Goal: Download file/media

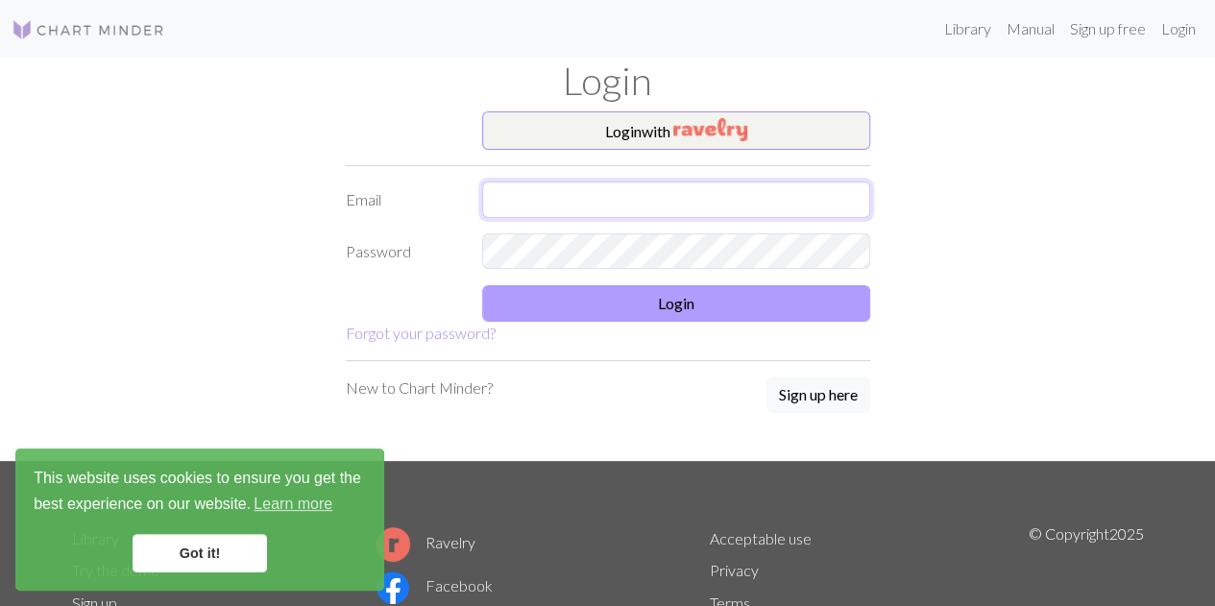
type input "[EMAIL_ADDRESS][DOMAIN_NAME]"
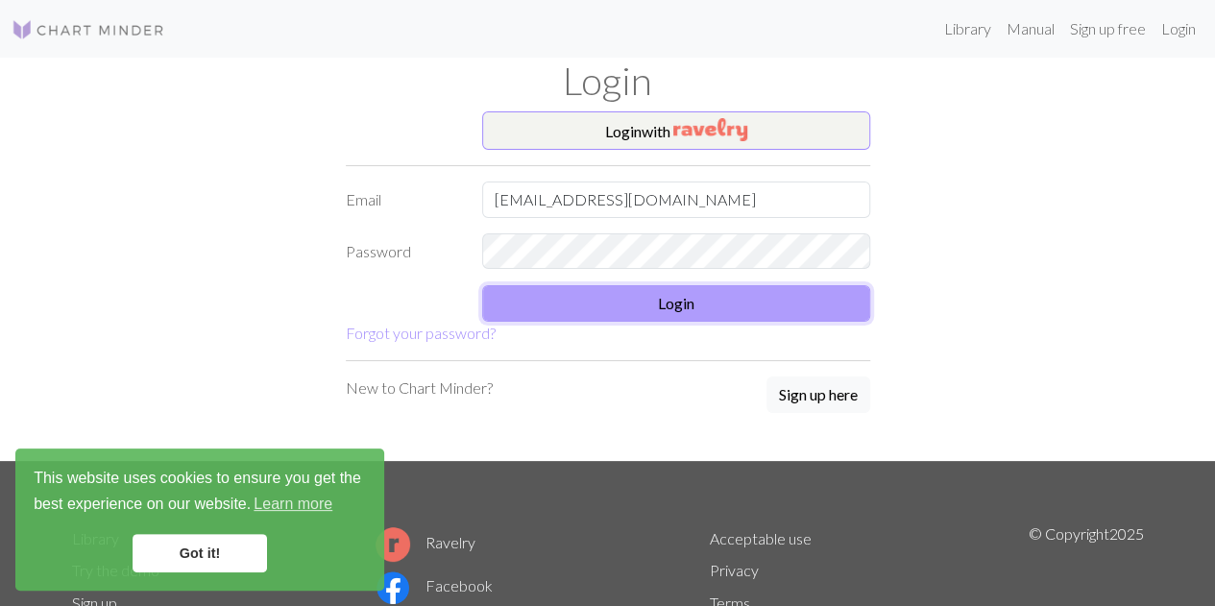
click at [784, 301] on button "Login" at bounding box center [676, 303] width 388 height 37
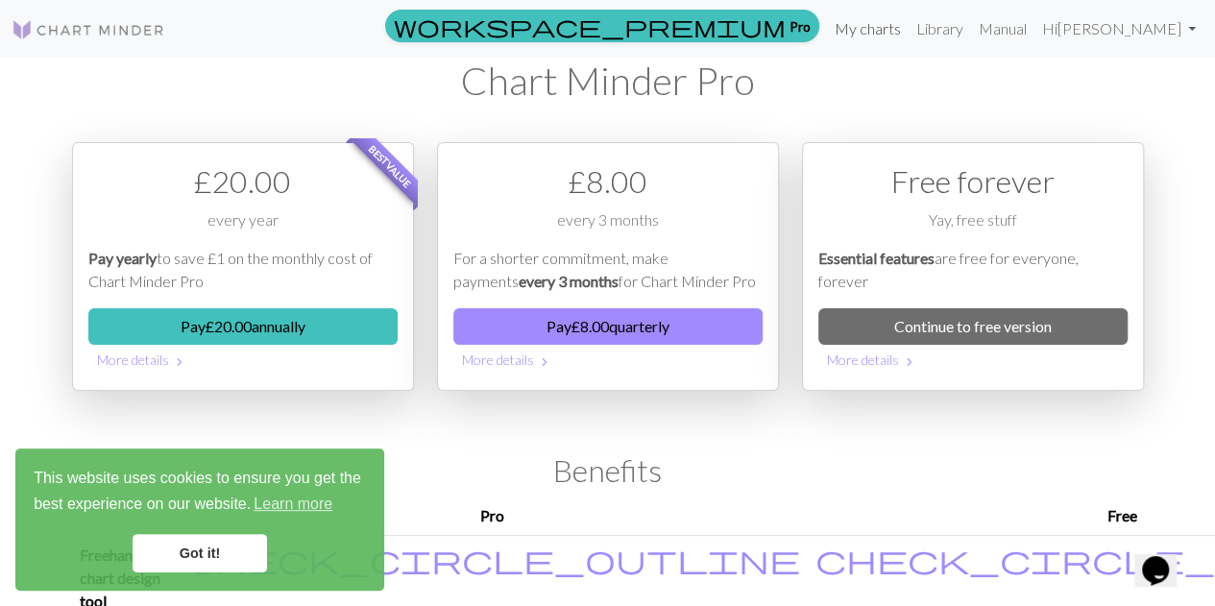
click at [889, 26] on link "My charts" at bounding box center [868, 29] width 82 height 38
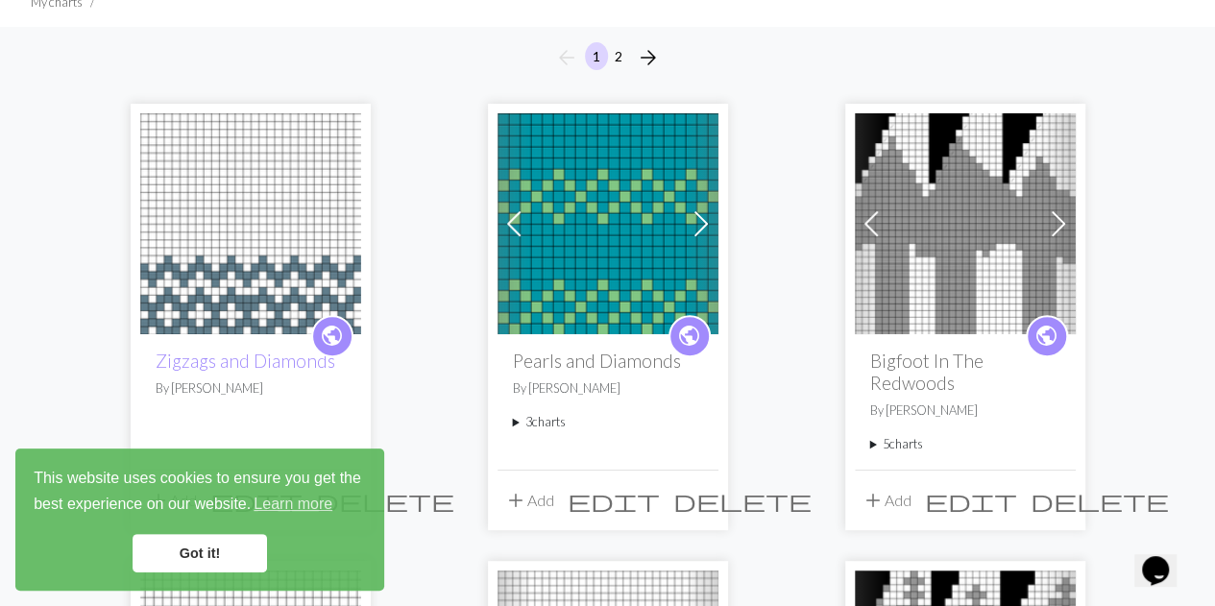
scroll to position [154, 0]
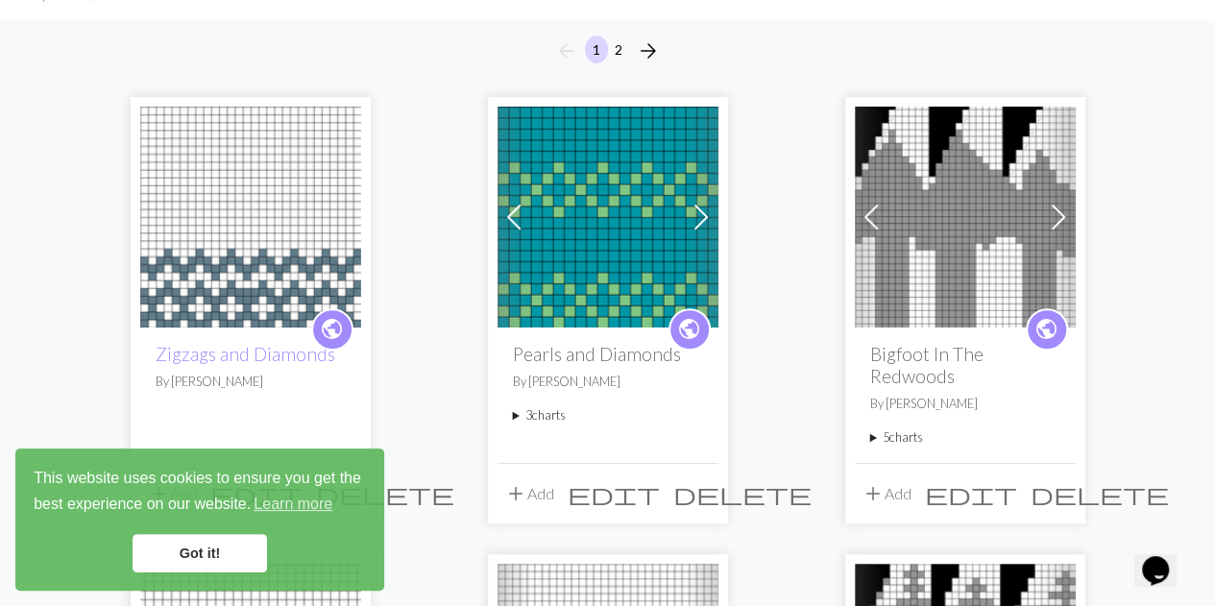
click at [274, 211] on img at bounding box center [250, 217] width 221 height 221
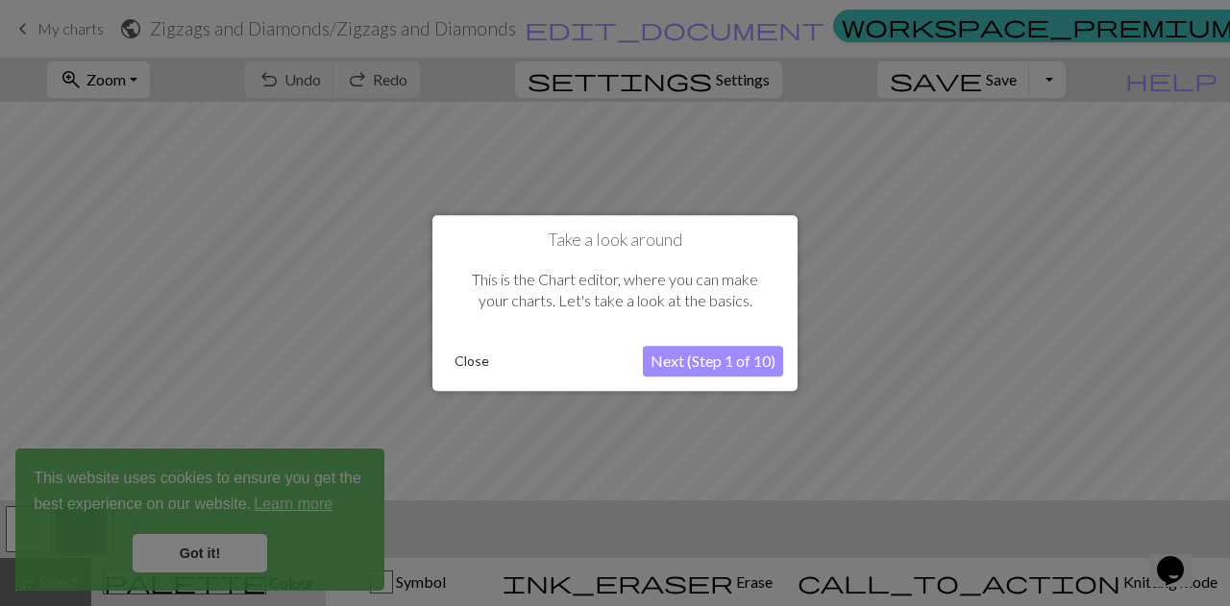
click at [477, 366] on button "Close" at bounding box center [472, 361] width 50 height 29
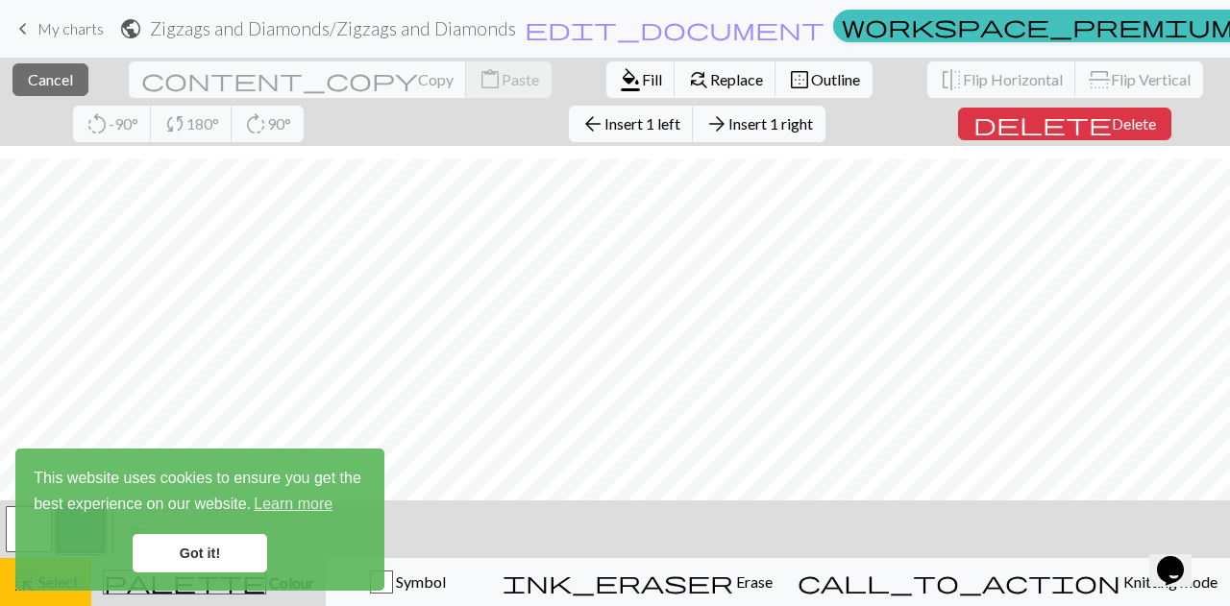
scroll to position [373, 0]
click at [257, 548] on link "Got it!" at bounding box center [200, 553] width 134 height 38
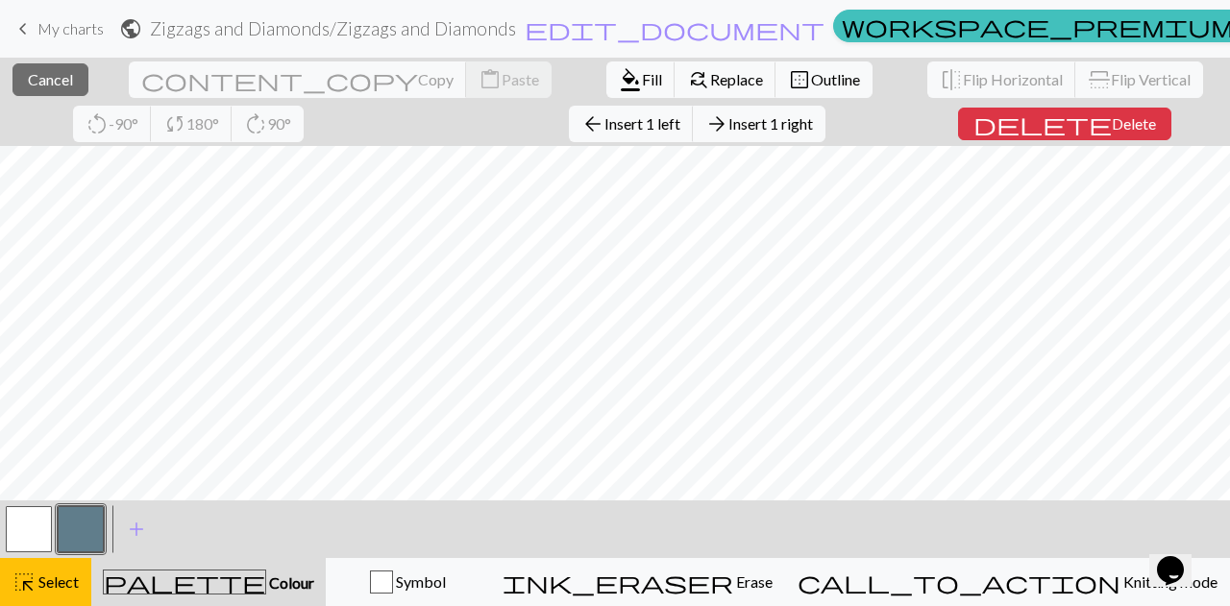
scroll to position [513, 0]
click at [51, 591] on span "Select" at bounding box center [57, 582] width 43 height 18
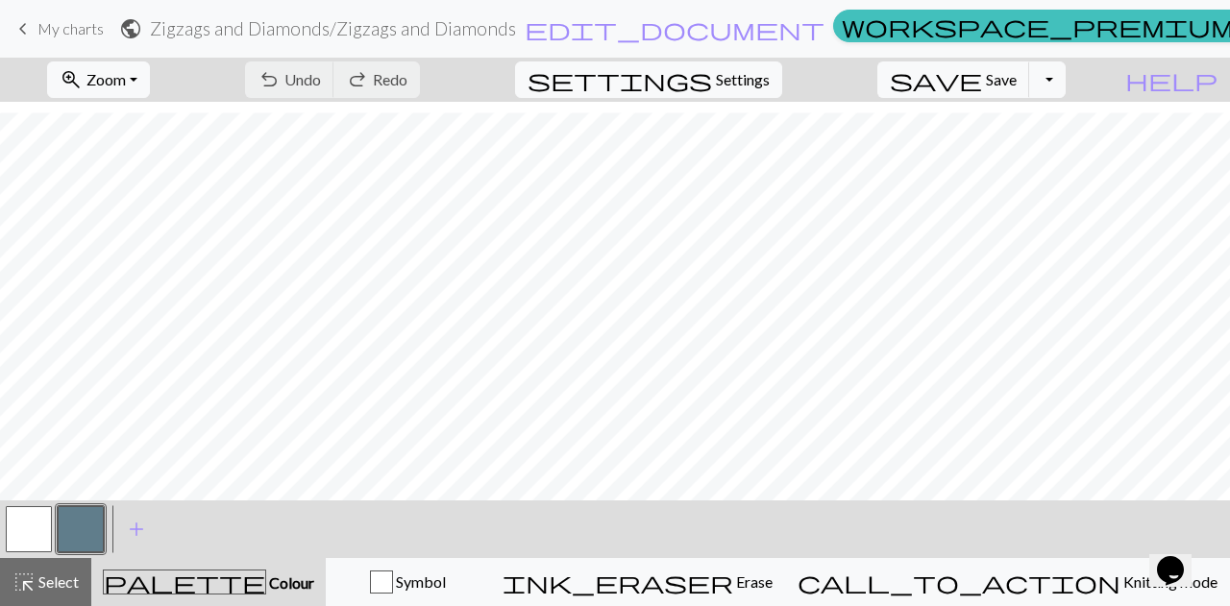
scroll to position [431, 0]
click at [150, 78] on button "zoom_in Zoom Zoom" at bounding box center [98, 79] width 103 height 37
click at [134, 121] on button "Fit all" at bounding box center [125, 121] width 152 height 31
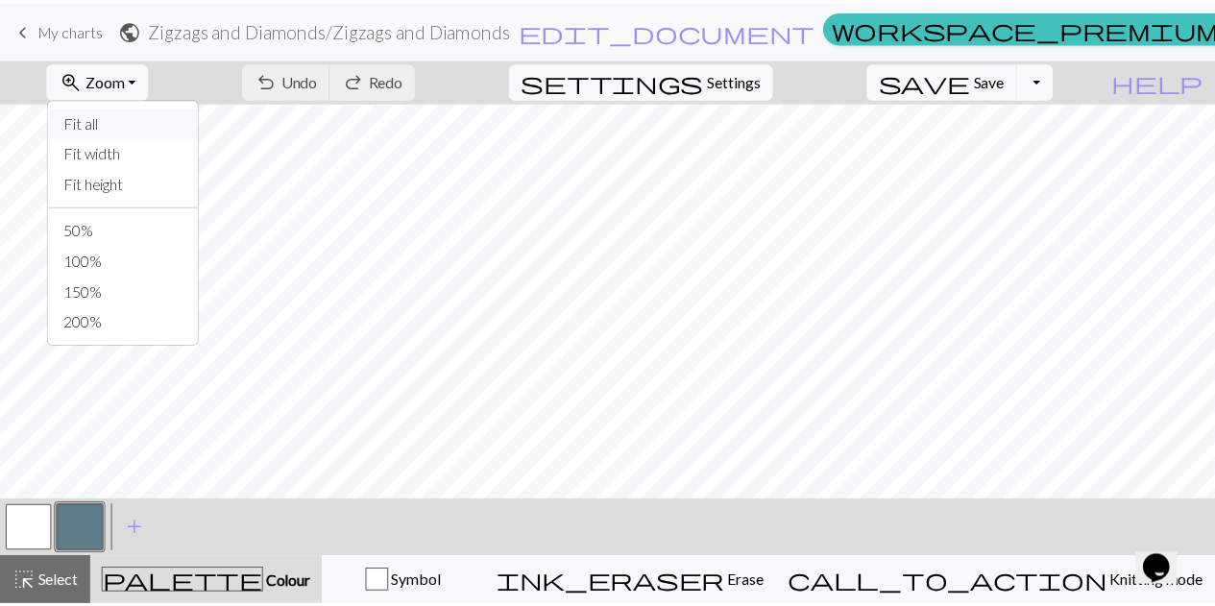
scroll to position [66, 0]
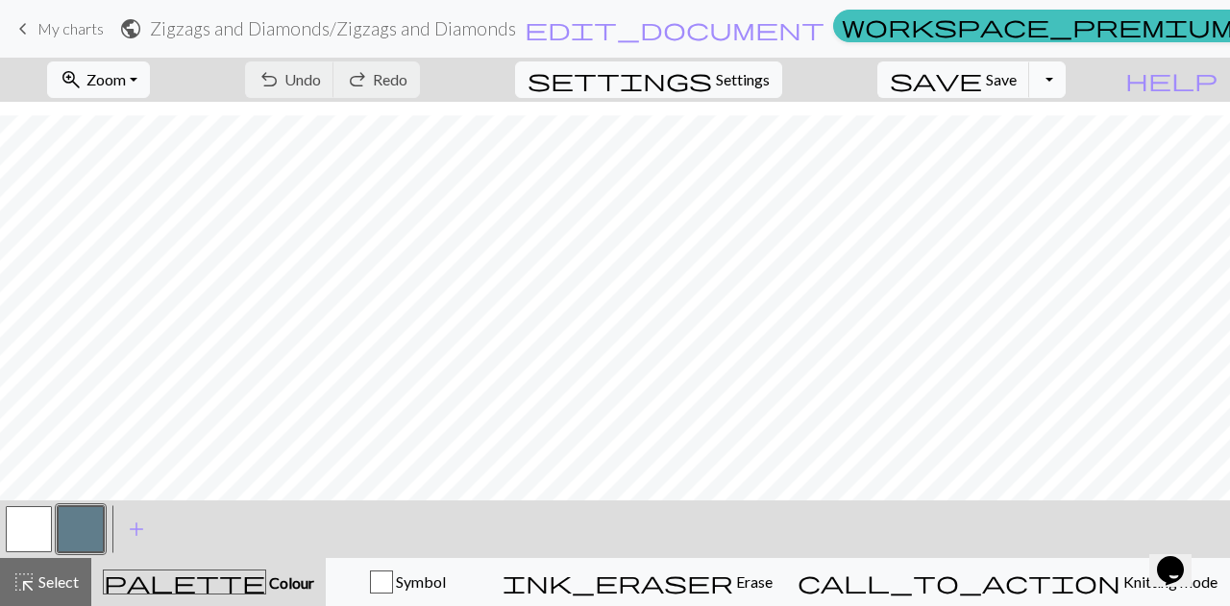
click at [1065, 76] on button "Toggle Dropdown" at bounding box center [1047, 79] width 37 height 37
click at [1035, 155] on button "save_alt Download" at bounding box center [905, 151] width 317 height 31
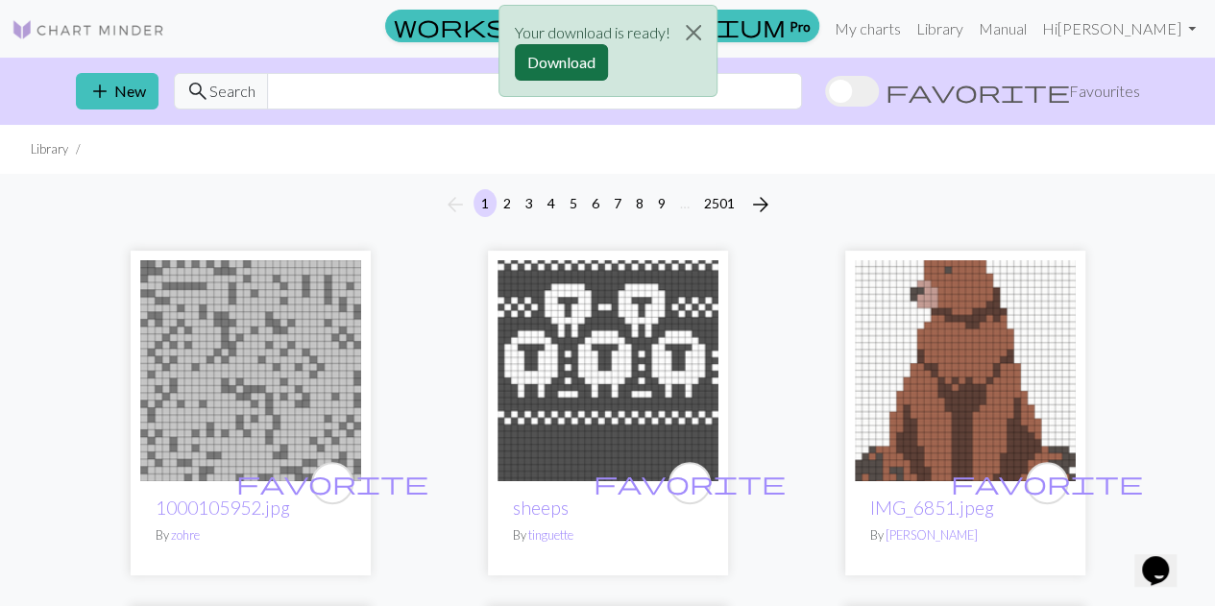
click at [578, 60] on button "Download" at bounding box center [561, 62] width 93 height 37
